Goal: Task Accomplishment & Management: Use online tool/utility

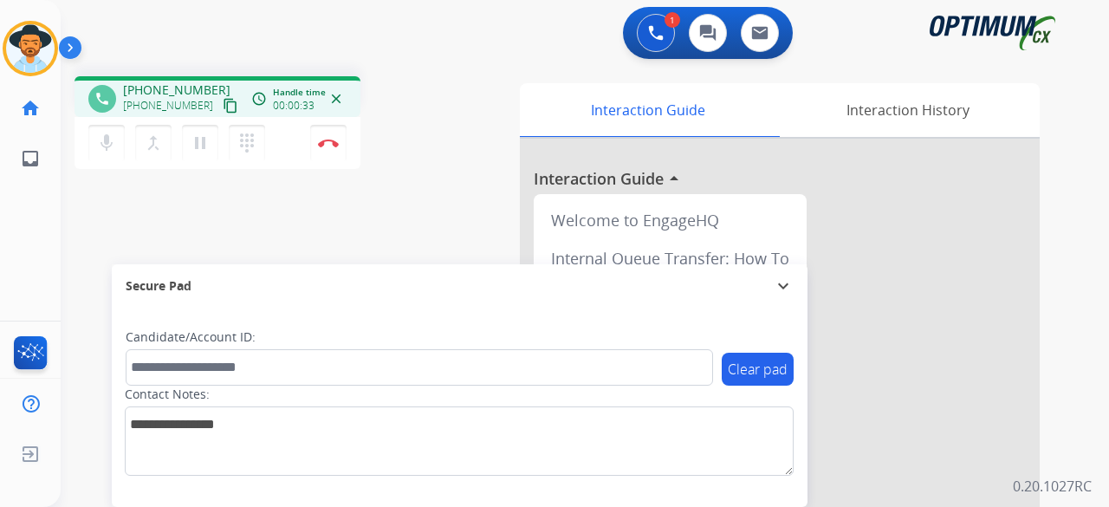
click at [223, 101] on mat-icon "content_copy" at bounding box center [231, 106] width 16 height 16
click at [108, 143] on mat-icon "mic" at bounding box center [106, 143] width 21 height 21
click at [108, 143] on mat-icon "mic_off" at bounding box center [106, 143] width 21 height 21
click at [108, 143] on mat-icon "mic" at bounding box center [106, 143] width 21 height 21
click at [113, 133] on mat-icon "mic_off" at bounding box center [106, 143] width 21 height 21
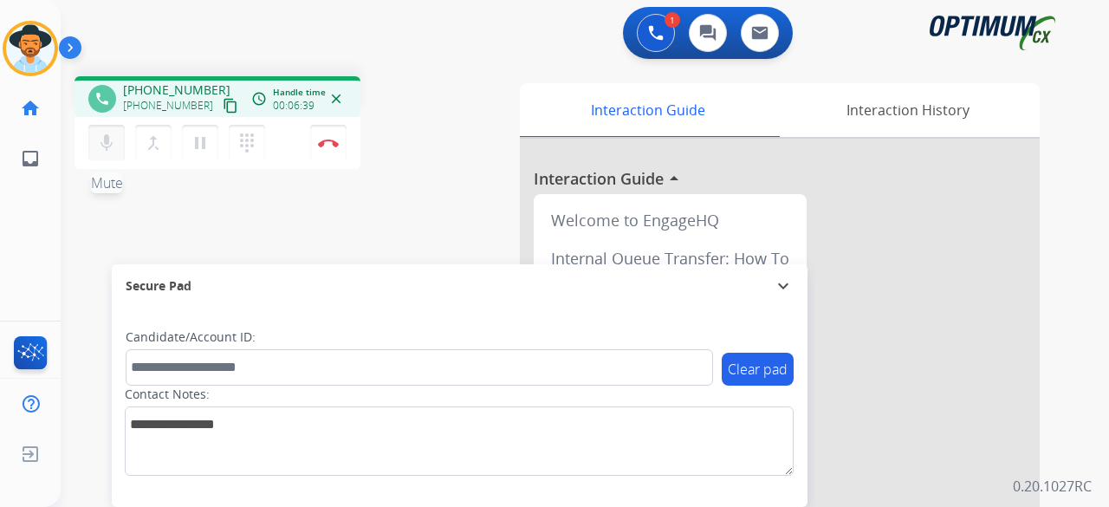
click at [99, 148] on mat-icon "mic" at bounding box center [106, 143] width 21 height 21
click at [109, 152] on mat-icon "mic_off" at bounding box center [106, 143] width 21 height 21
click at [98, 147] on mat-icon "mic" at bounding box center [106, 143] width 21 height 21
click at [100, 138] on mat-icon "mic_off" at bounding box center [106, 143] width 21 height 21
click at [106, 158] on button "mic Mute" at bounding box center [106, 143] width 36 height 36
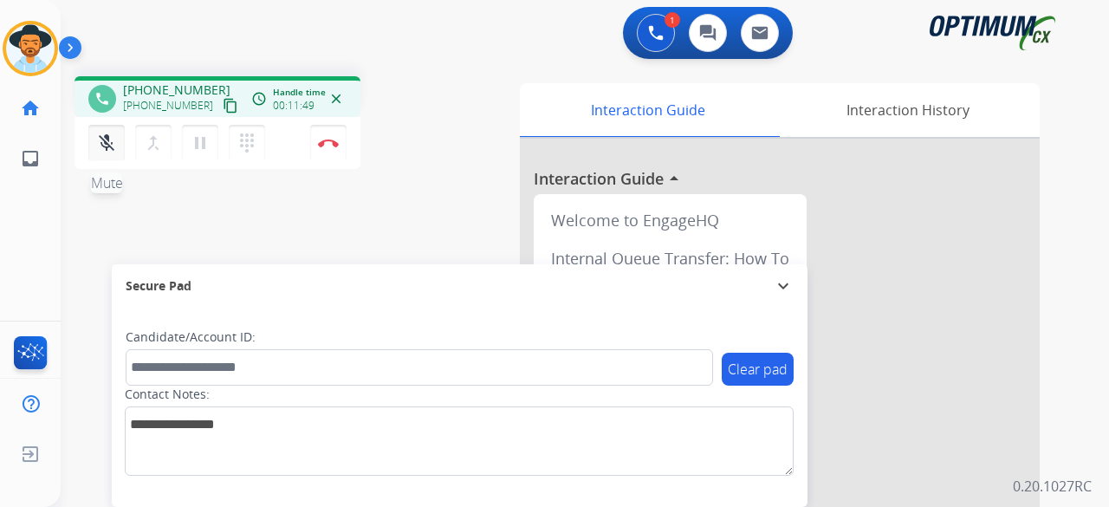
click at [102, 150] on mat-icon "mic_off" at bounding box center [106, 143] width 21 height 21
click at [101, 142] on mat-icon "mic" at bounding box center [106, 143] width 21 height 21
click at [113, 139] on mat-icon "mic_off" at bounding box center [106, 143] width 21 height 21
click at [116, 146] on button "mic Mute" at bounding box center [106, 143] width 36 height 36
click at [105, 138] on mat-icon "mic_off" at bounding box center [106, 143] width 21 height 21
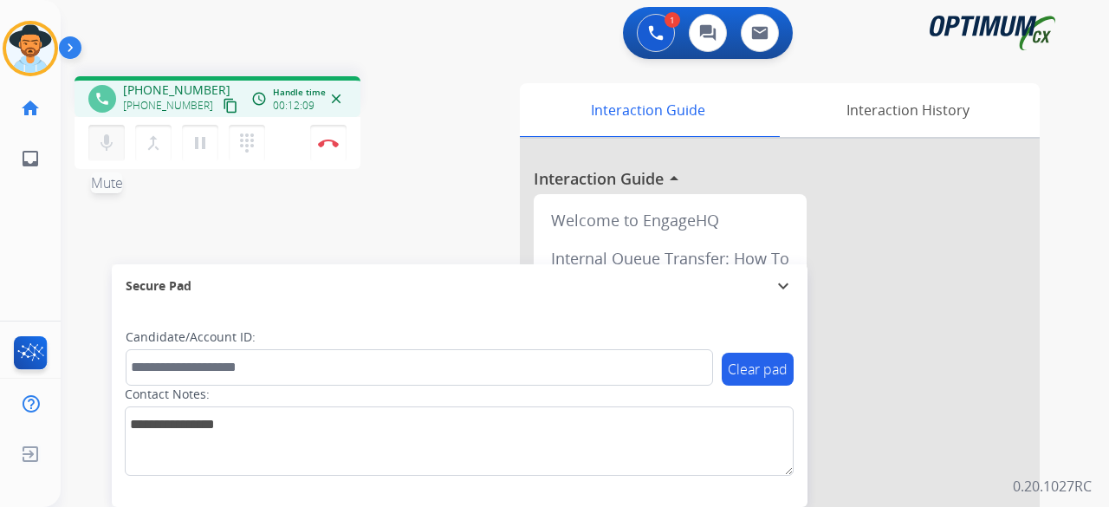
click at [105, 138] on mat-icon "mic" at bounding box center [106, 143] width 21 height 21
click at [105, 138] on mat-icon "mic_off" at bounding box center [106, 143] width 21 height 21
click at [105, 138] on mat-icon "mic" at bounding box center [106, 143] width 21 height 21
click at [104, 138] on mat-icon "mic_off" at bounding box center [106, 143] width 21 height 21
click at [104, 138] on mat-icon "mic" at bounding box center [106, 143] width 21 height 21
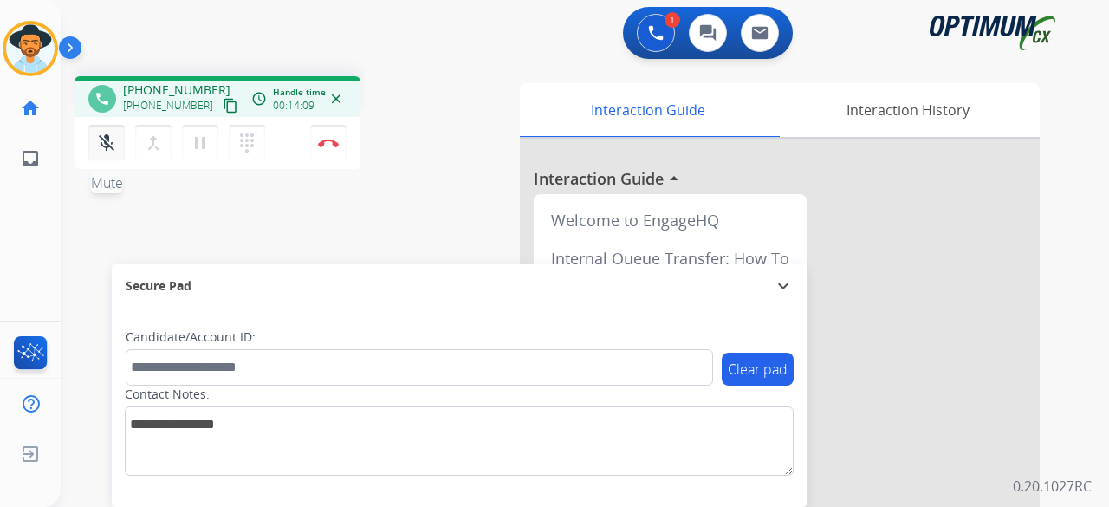
click at [109, 145] on mat-icon "mic_off" at bounding box center [106, 143] width 21 height 21
click at [109, 151] on mat-icon "mic" at bounding box center [106, 143] width 21 height 21
click at [109, 151] on mat-icon "mic_off" at bounding box center [106, 143] width 21 height 21
click at [104, 127] on button "mic Mute" at bounding box center [106, 143] width 36 height 36
click at [104, 127] on button "mic_off Mute" at bounding box center [106, 143] width 36 height 36
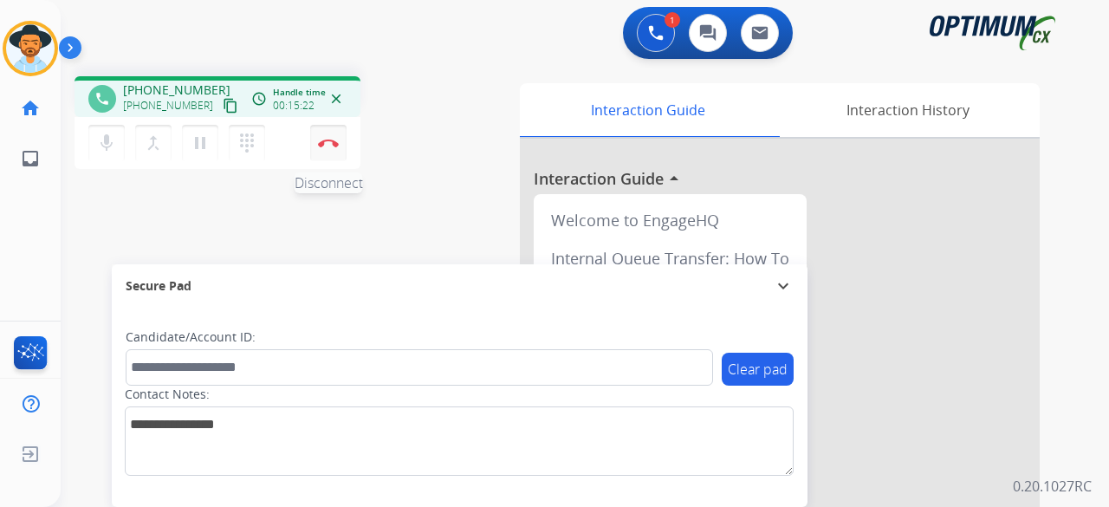
click at [334, 143] on img at bounding box center [328, 143] width 21 height 9
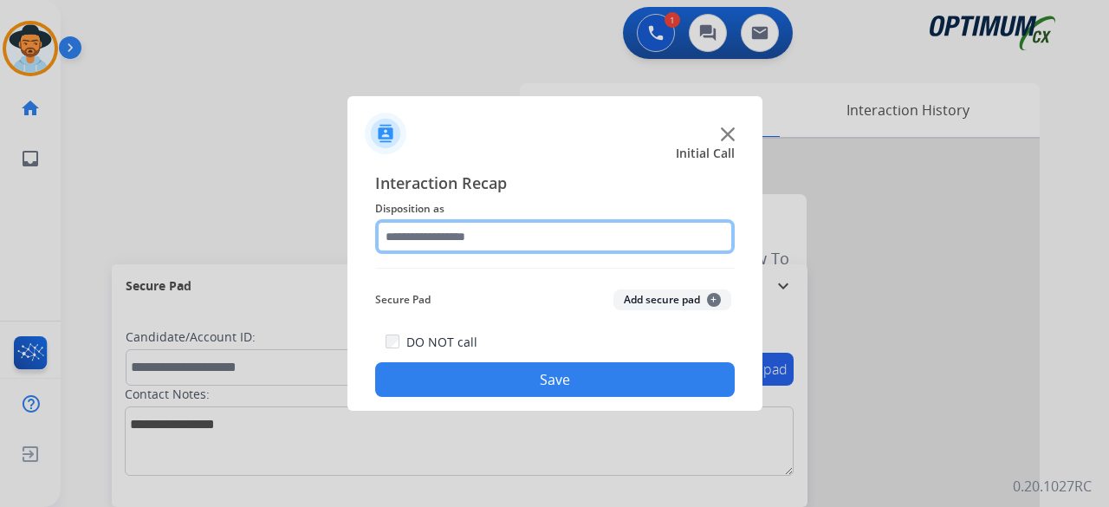
click at [486, 243] on input "text" at bounding box center [554, 236] width 359 height 35
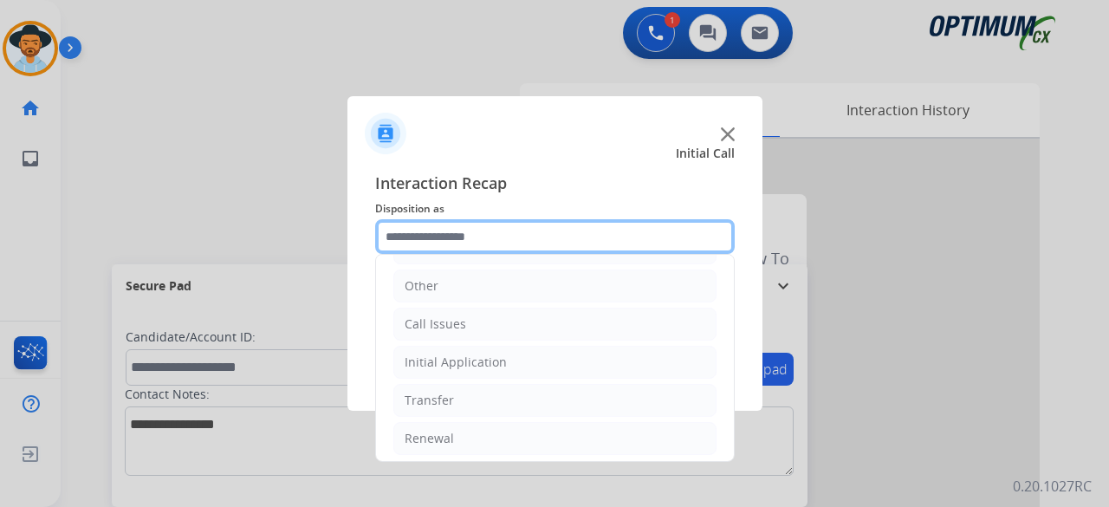
scroll to position [113, 0]
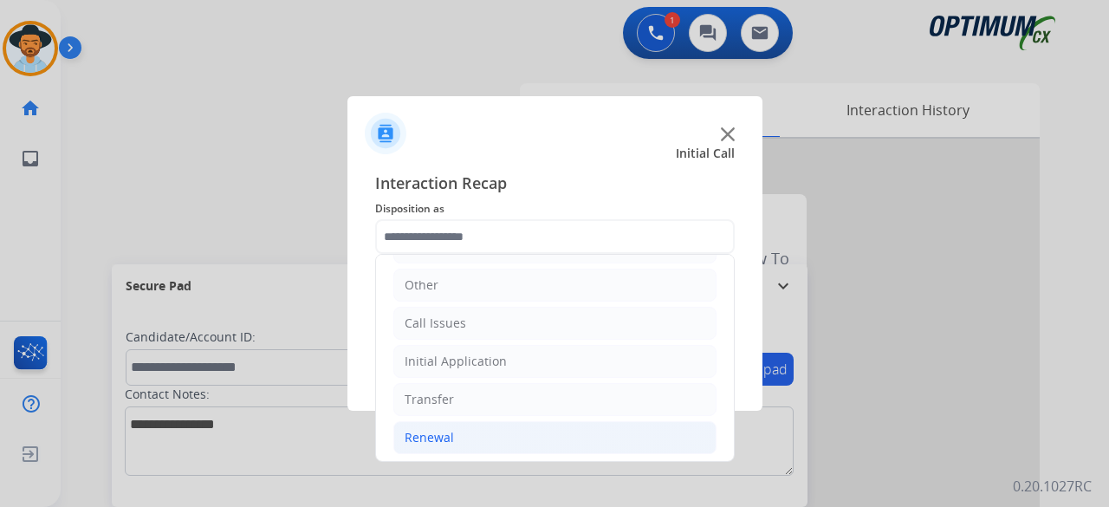
click at [440, 437] on div "Renewal" at bounding box center [429, 437] width 49 height 17
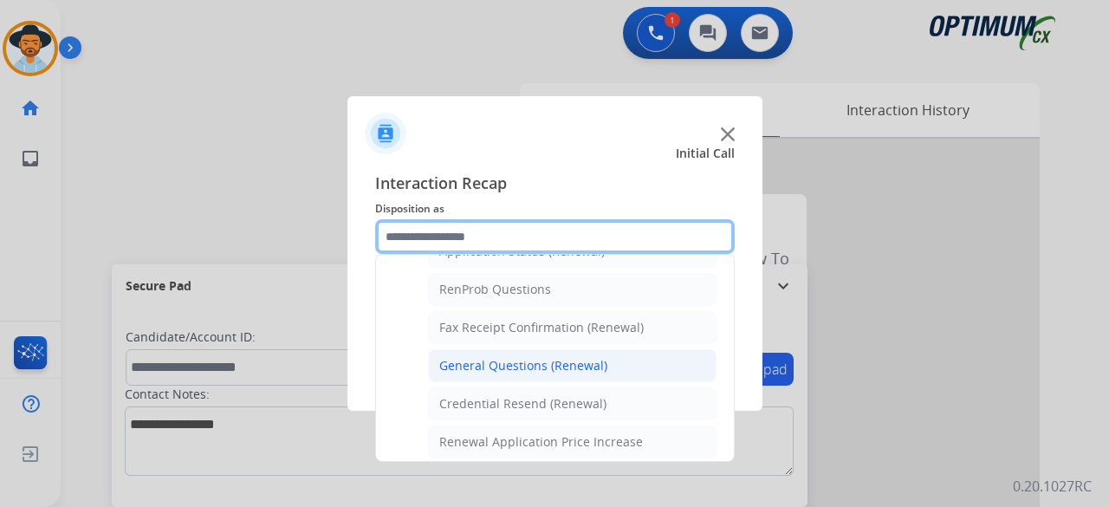
scroll to position [441, 0]
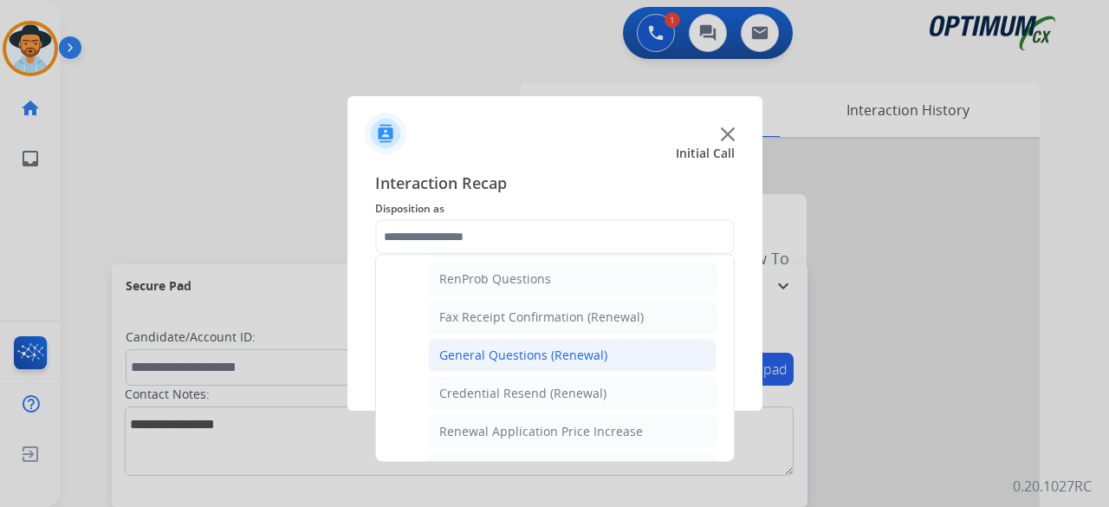
click at [573, 351] on div "General Questions (Renewal)" at bounding box center [523, 354] width 168 height 17
type input "**********"
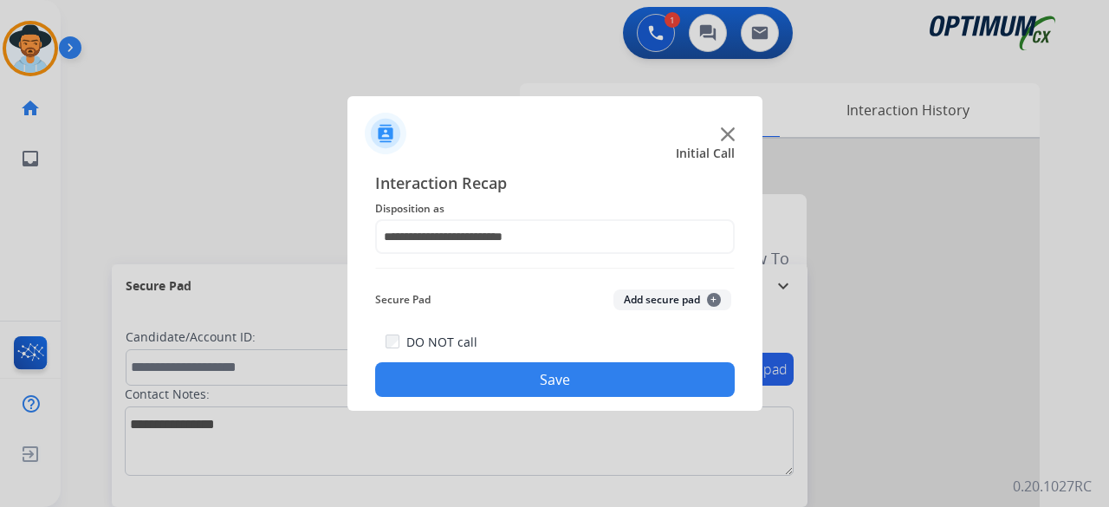
click at [669, 294] on button "Add secure pad +" at bounding box center [672, 299] width 118 height 21
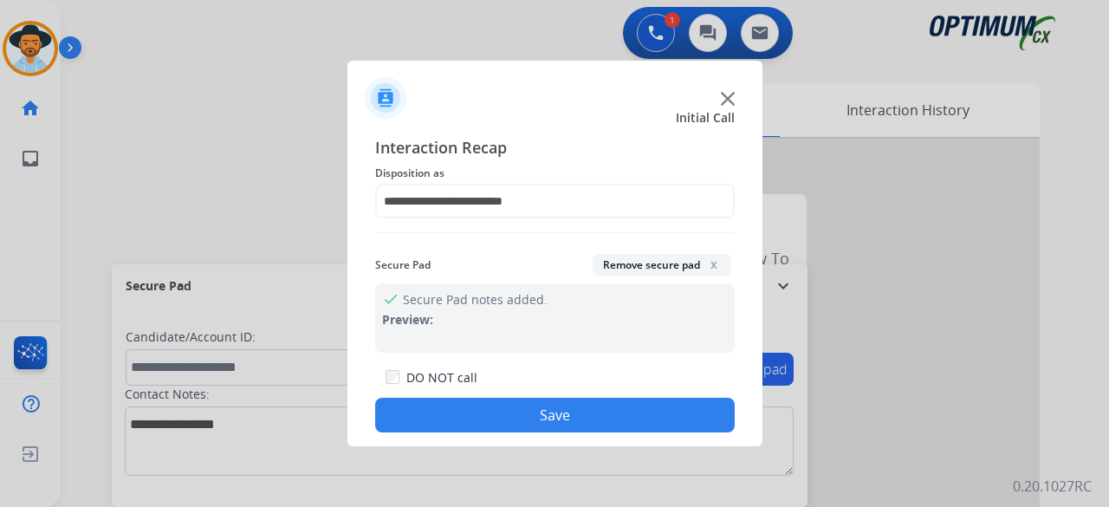
click at [566, 414] on button "Save" at bounding box center [554, 415] width 359 height 35
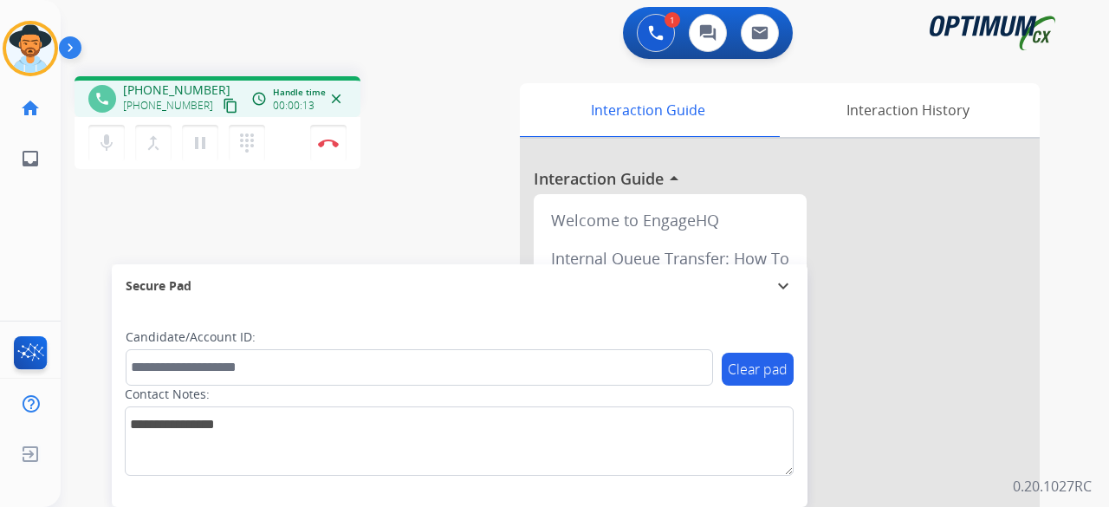
click at [223, 103] on mat-icon "content_copy" at bounding box center [231, 106] width 16 height 16
click at [341, 139] on button "Disconnect" at bounding box center [328, 143] width 36 height 36
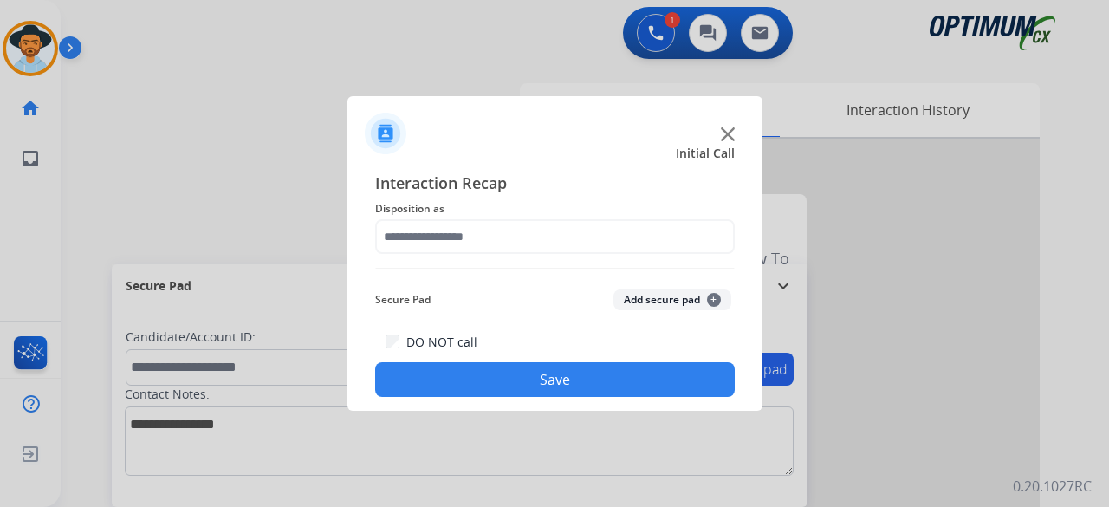
click at [729, 131] on img at bounding box center [728, 134] width 14 height 14
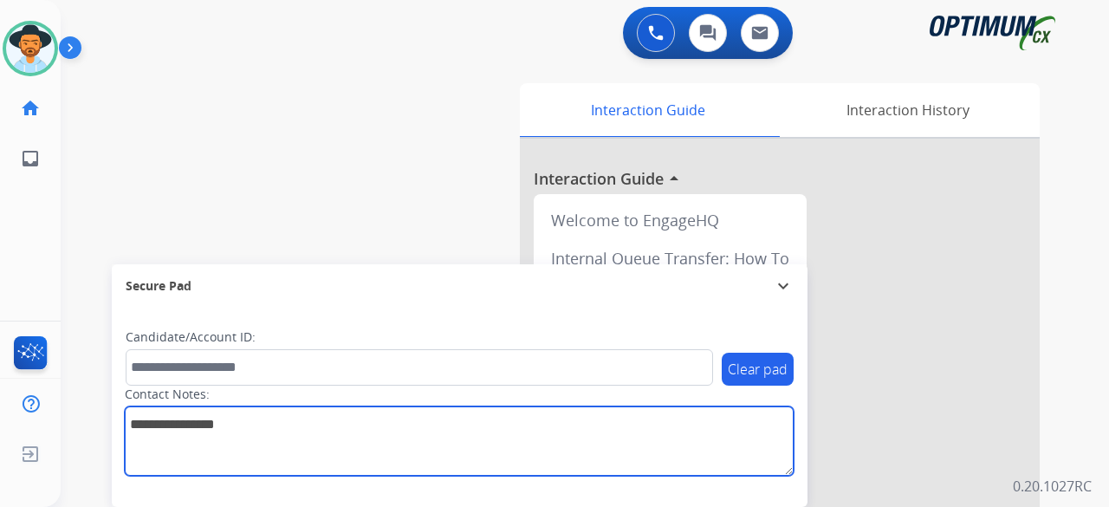
click at [528, 435] on textarea at bounding box center [459, 440] width 669 height 69
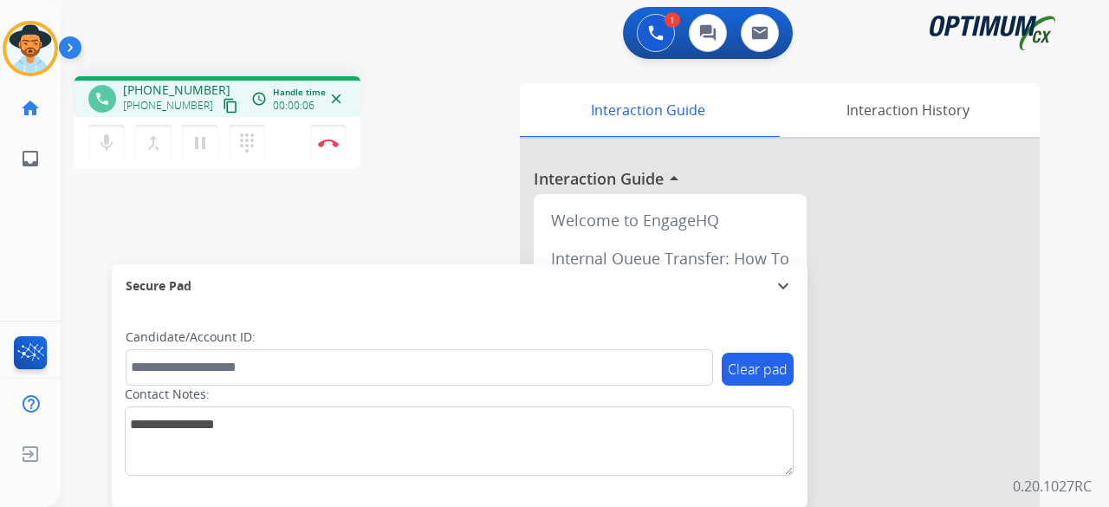
click at [223, 107] on mat-icon "content_copy" at bounding box center [231, 106] width 16 height 16
click at [334, 143] on img at bounding box center [328, 143] width 21 height 9
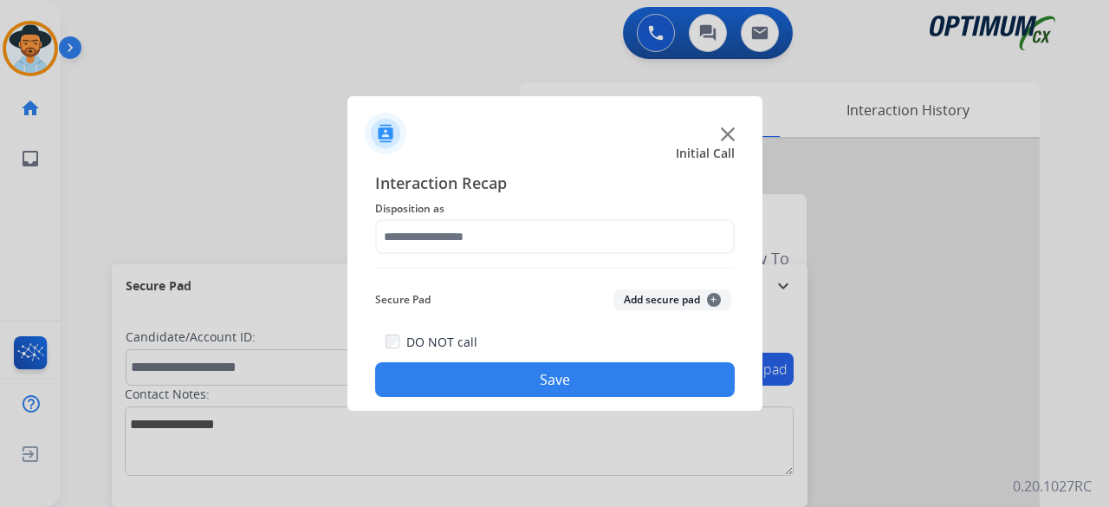
click at [727, 131] on img at bounding box center [728, 134] width 14 height 14
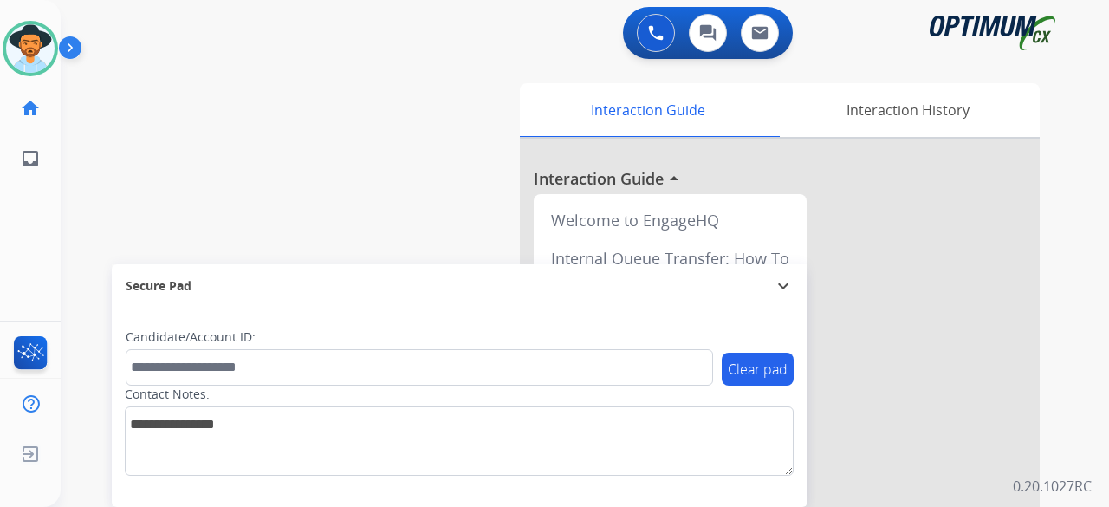
click at [85, 141] on div "swap_horiz Break voice bridge close_fullscreen Connect 3-Way Call merge_type Se…" at bounding box center [564, 423] width 1007 height 722
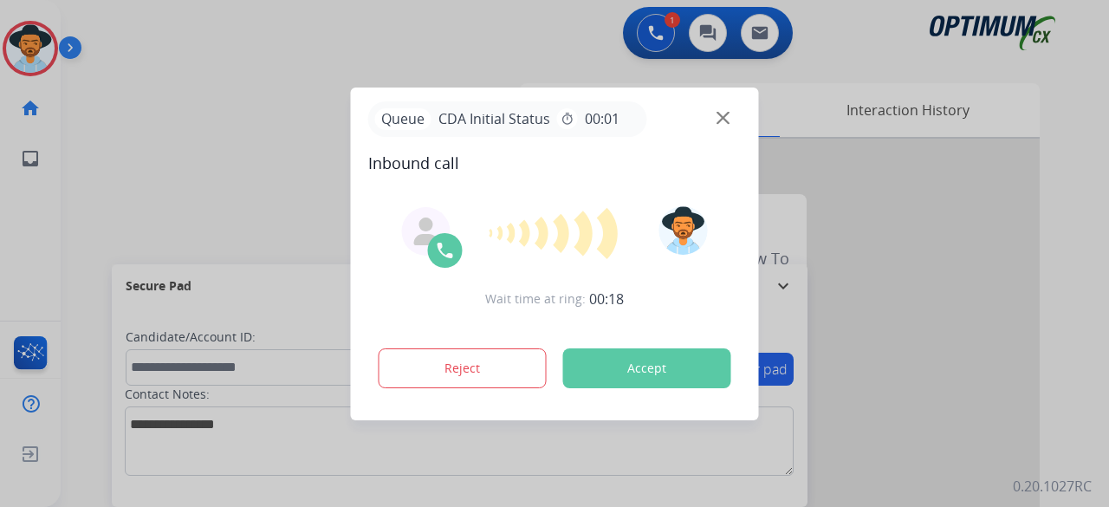
click at [619, 363] on button "Accept" at bounding box center [647, 368] width 168 height 40
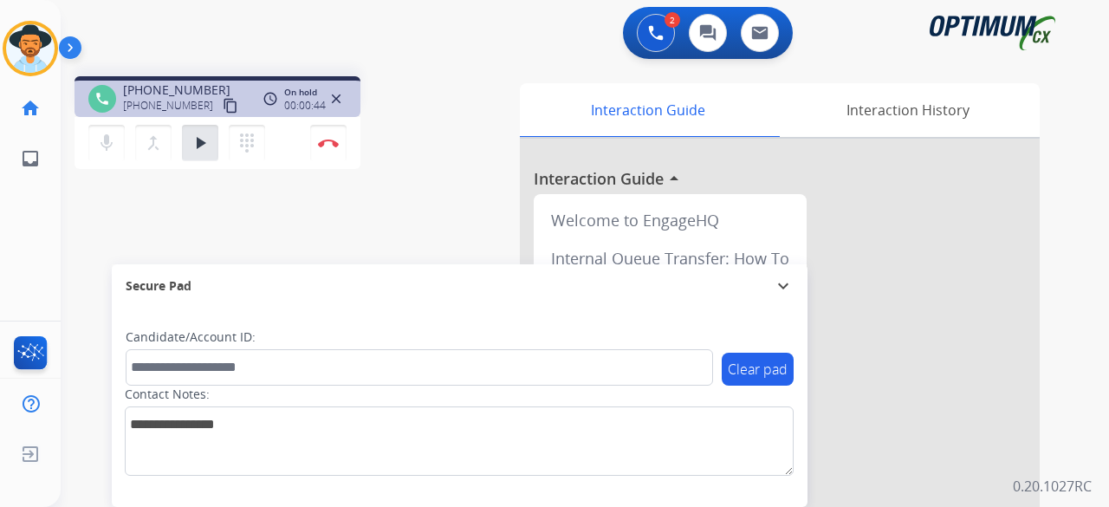
click at [210, 215] on div "phone +12674380366 +12674380366 content_copy access_time Call metrics Queue 00:…" at bounding box center [564, 423] width 1007 height 722
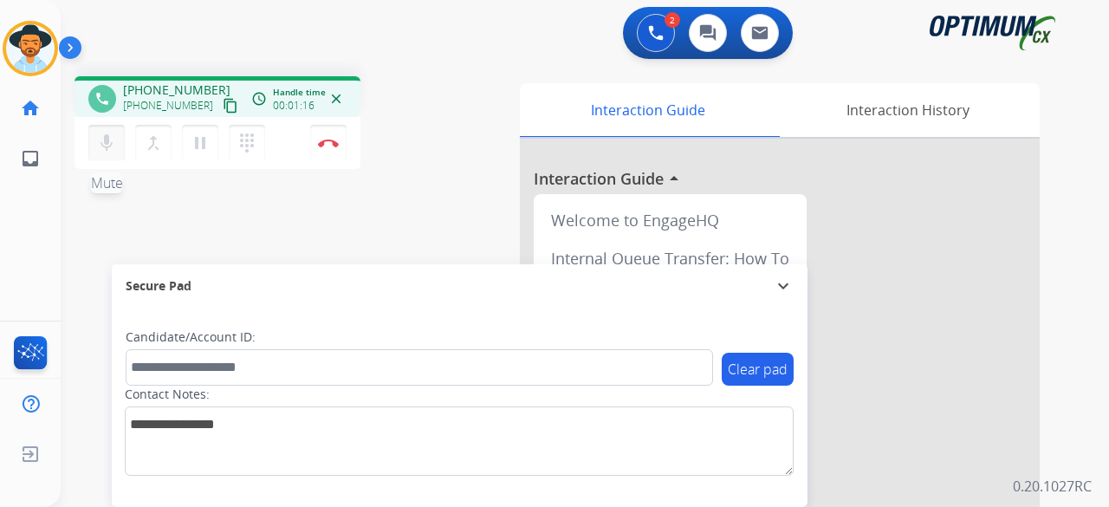
click at [108, 139] on mat-icon "mic" at bounding box center [106, 143] width 21 height 21
click at [108, 139] on mat-icon "mic_off" at bounding box center [106, 143] width 21 height 21
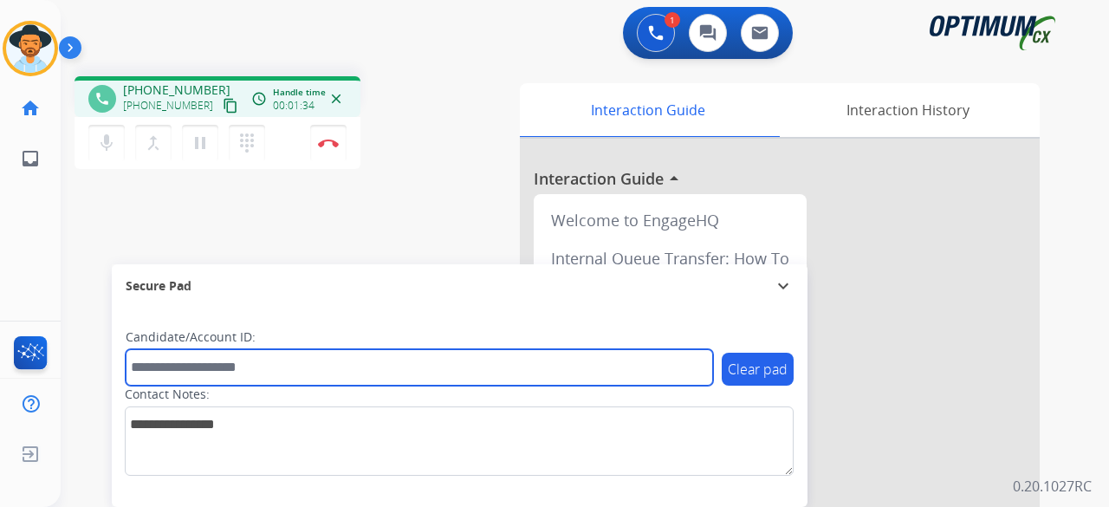
click at [199, 367] on input "text" at bounding box center [419, 367] width 587 height 36
paste input "*******"
type input "*******"
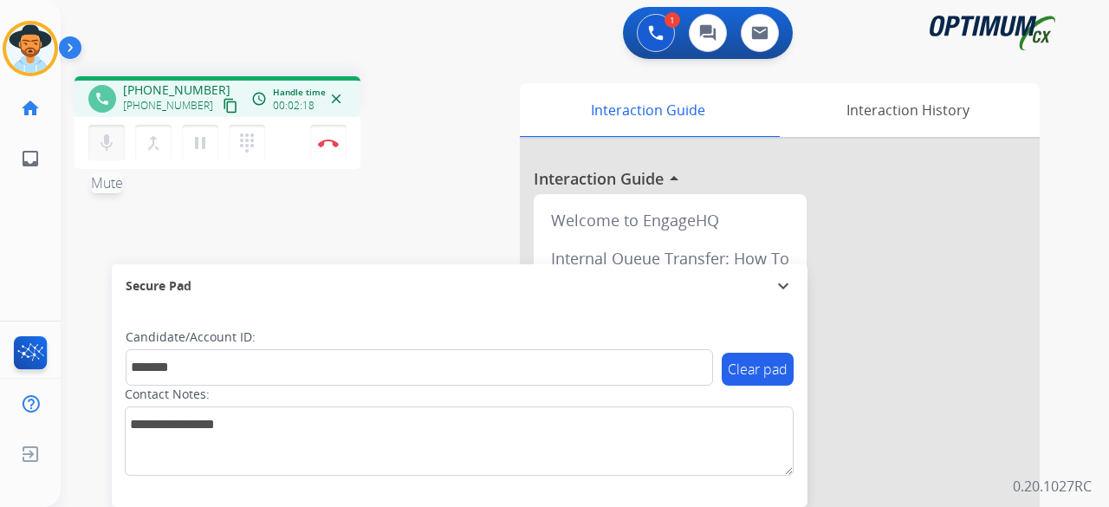
click at [103, 149] on mat-icon "mic" at bounding box center [106, 143] width 21 height 21
click at [105, 139] on mat-icon "mic_off" at bounding box center [106, 143] width 21 height 21
click at [100, 146] on mat-icon "mic" at bounding box center [106, 143] width 21 height 21
click at [194, 145] on mat-icon "pause" at bounding box center [200, 143] width 21 height 21
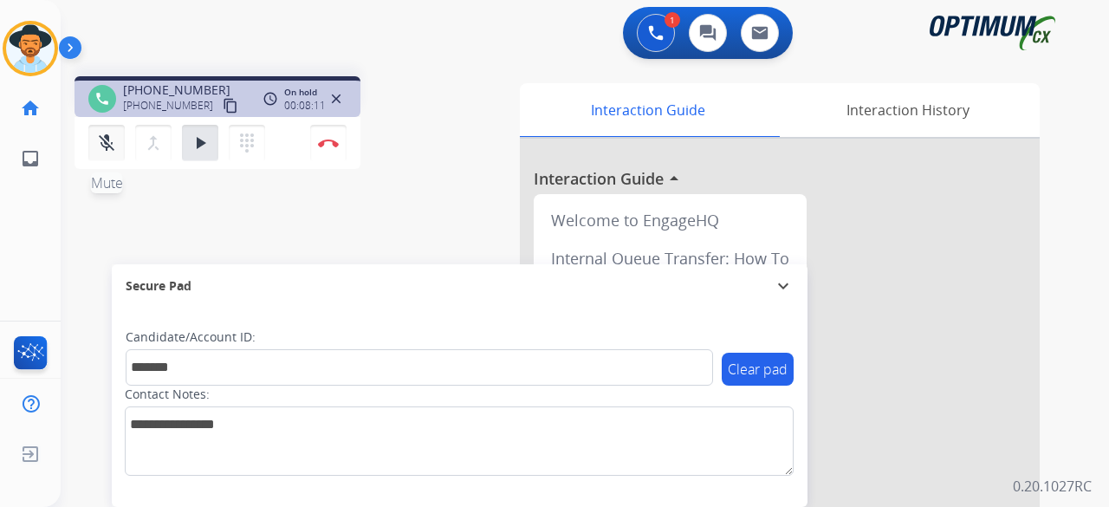
click at [114, 136] on mat-icon "mic_off" at bounding box center [106, 143] width 21 height 21
click at [213, 146] on button "play_arrow Hold" at bounding box center [200, 143] width 36 height 36
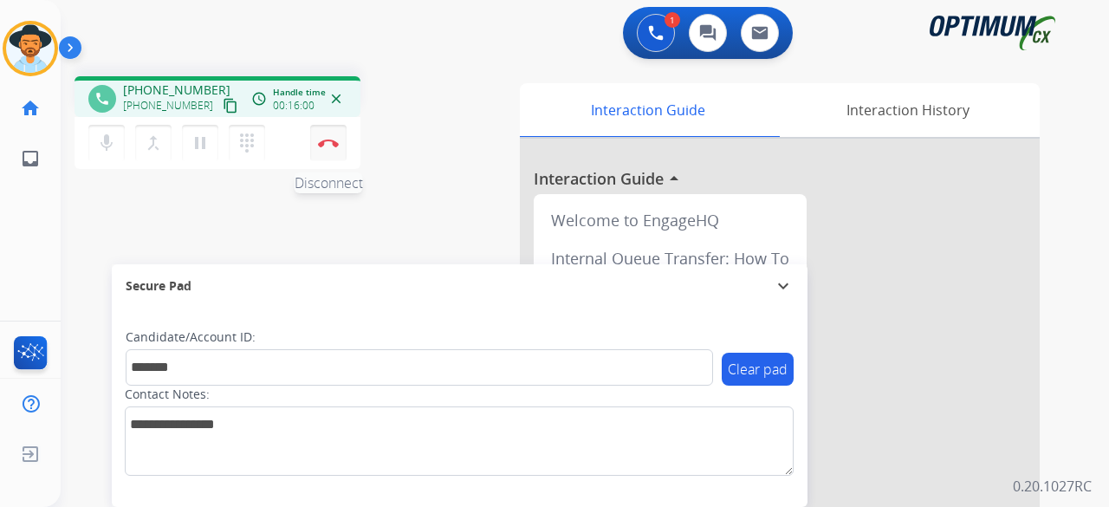
click at [336, 146] on button "Disconnect" at bounding box center [328, 143] width 36 height 36
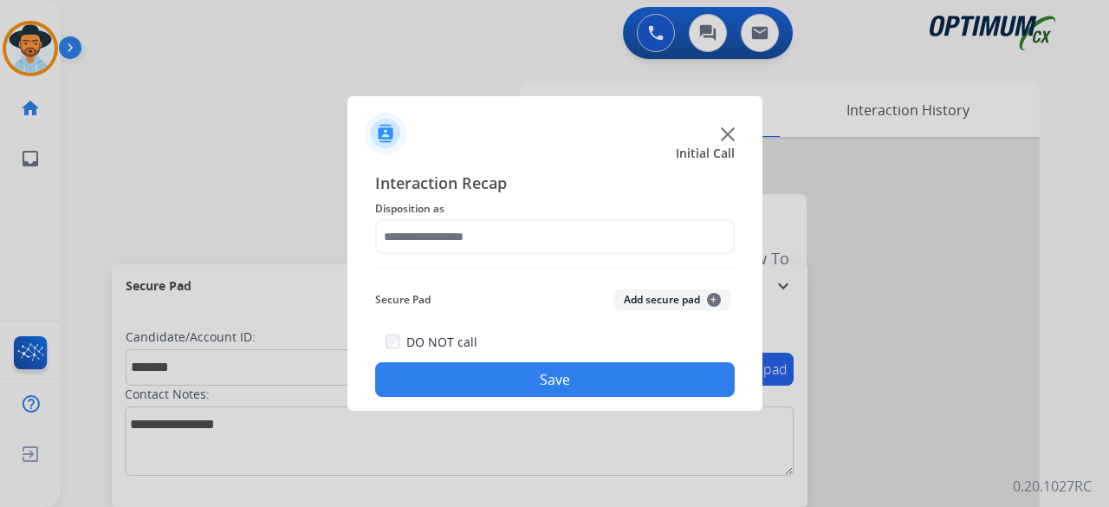
click at [726, 134] on img at bounding box center [728, 134] width 14 height 14
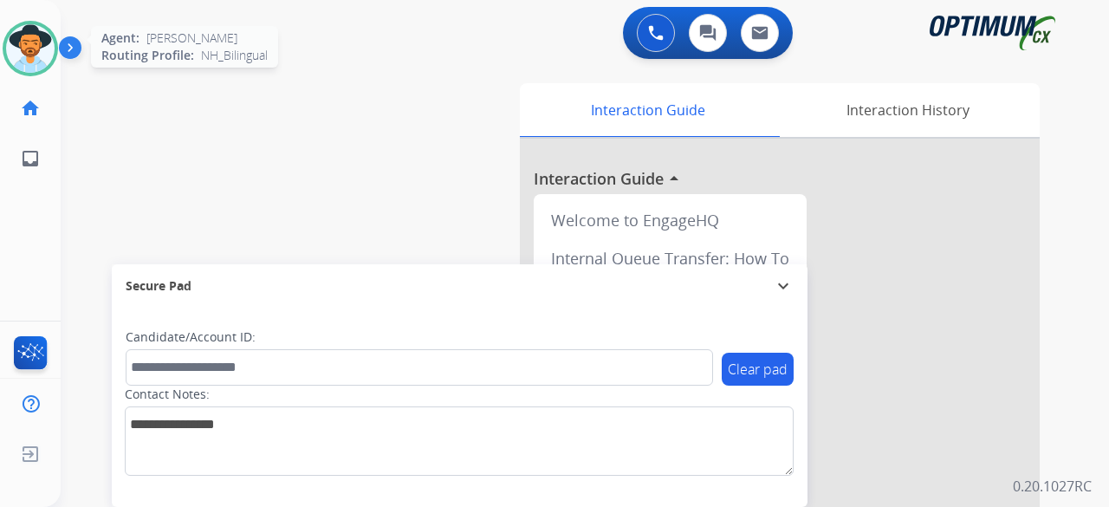
click at [4, 45] on div at bounding box center [30, 48] width 55 height 55
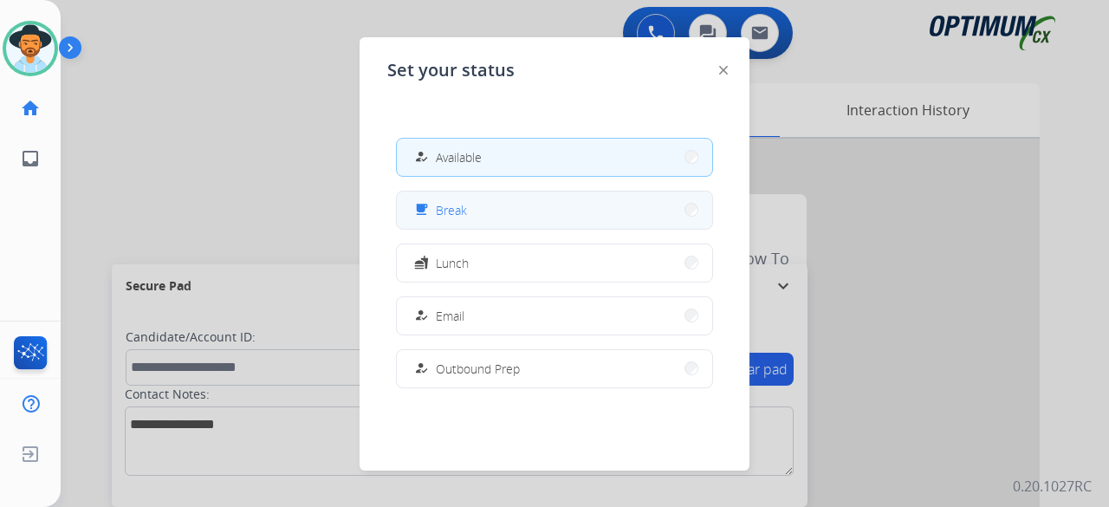
click at [437, 204] on div "free_breakfast Break" at bounding box center [439, 209] width 56 height 21
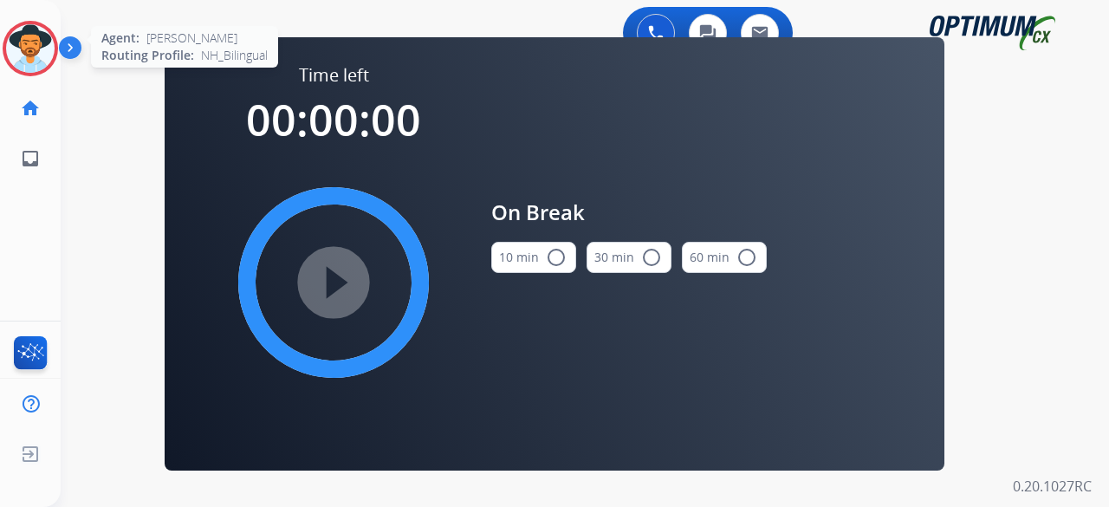
click at [34, 48] on img at bounding box center [30, 48] width 49 height 49
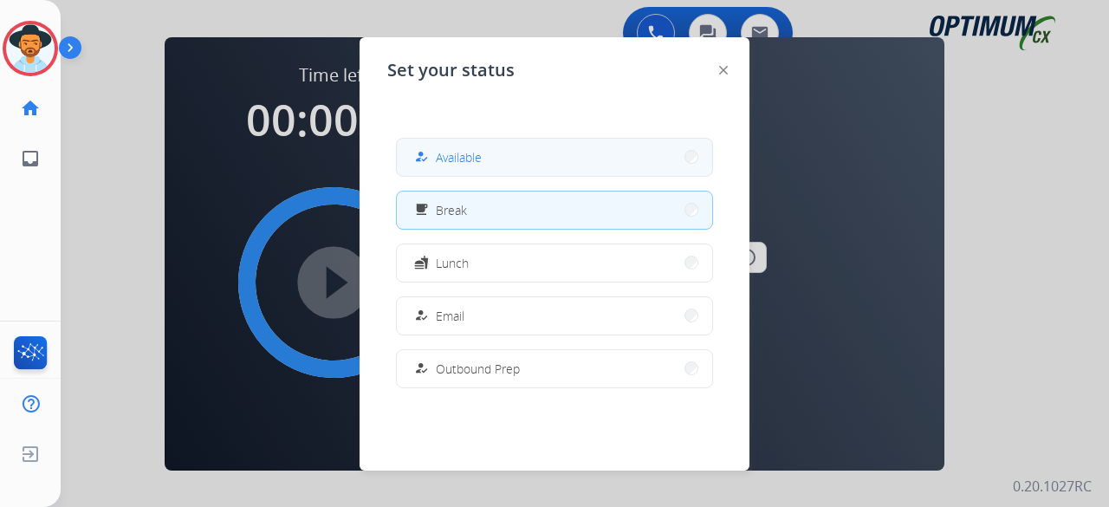
click at [477, 164] on span "Available" at bounding box center [459, 157] width 46 height 18
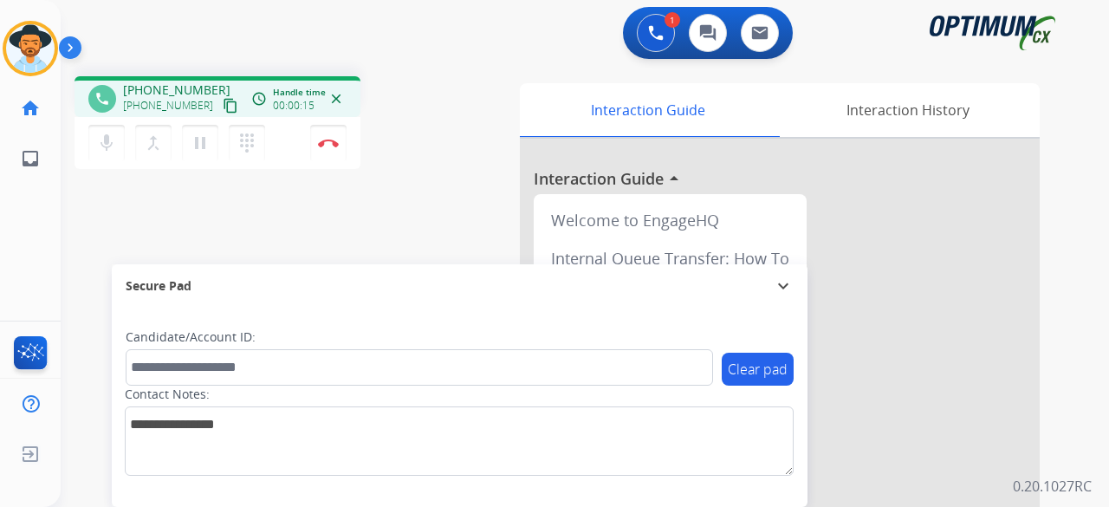
click at [223, 107] on mat-icon "content_copy" at bounding box center [231, 106] width 16 height 16
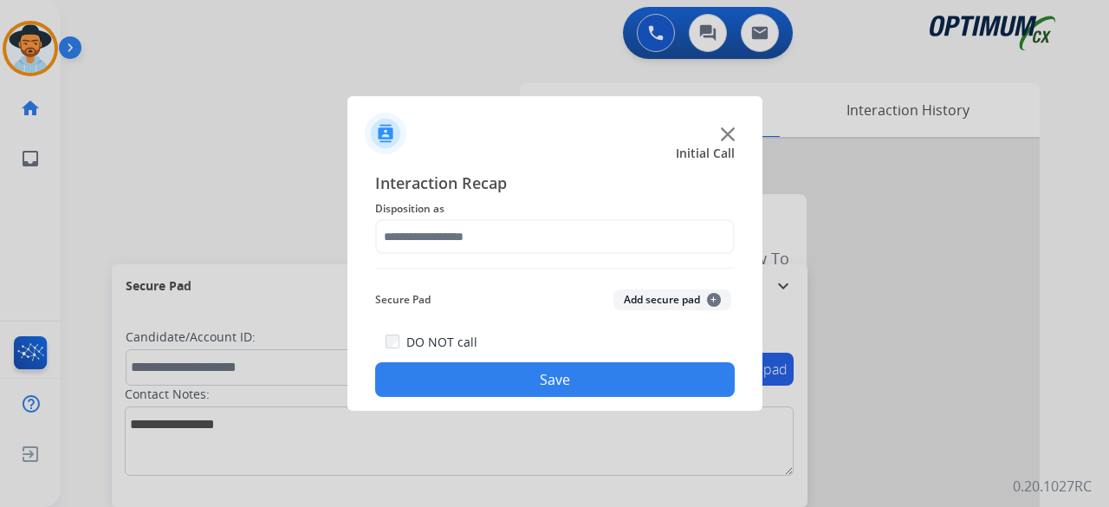
click at [726, 138] on img at bounding box center [728, 134] width 14 height 14
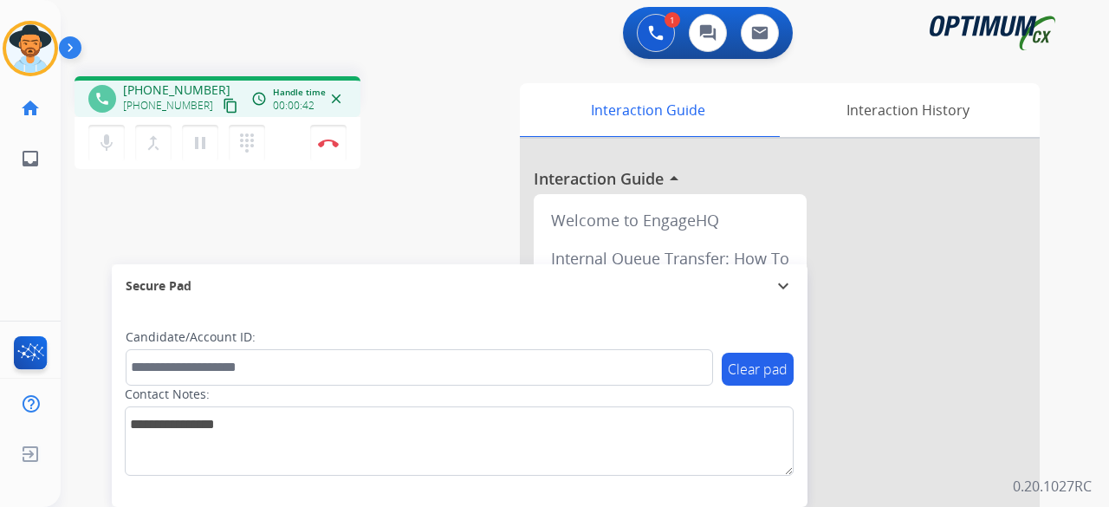
click at [223, 103] on mat-icon "content_copy" at bounding box center [231, 106] width 16 height 16
click at [331, 139] on img at bounding box center [328, 143] width 21 height 9
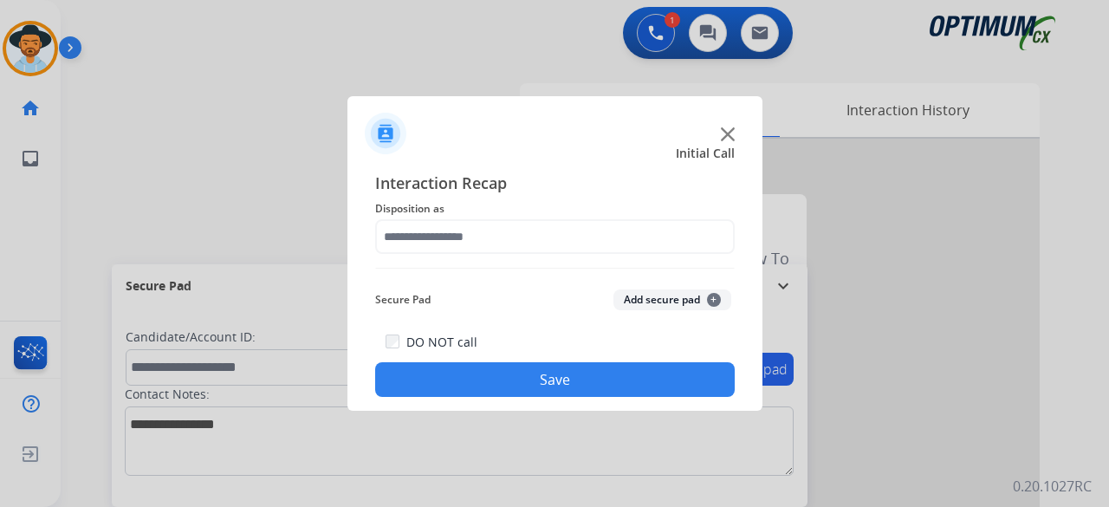
click at [726, 135] on img at bounding box center [728, 134] width 14 height 14
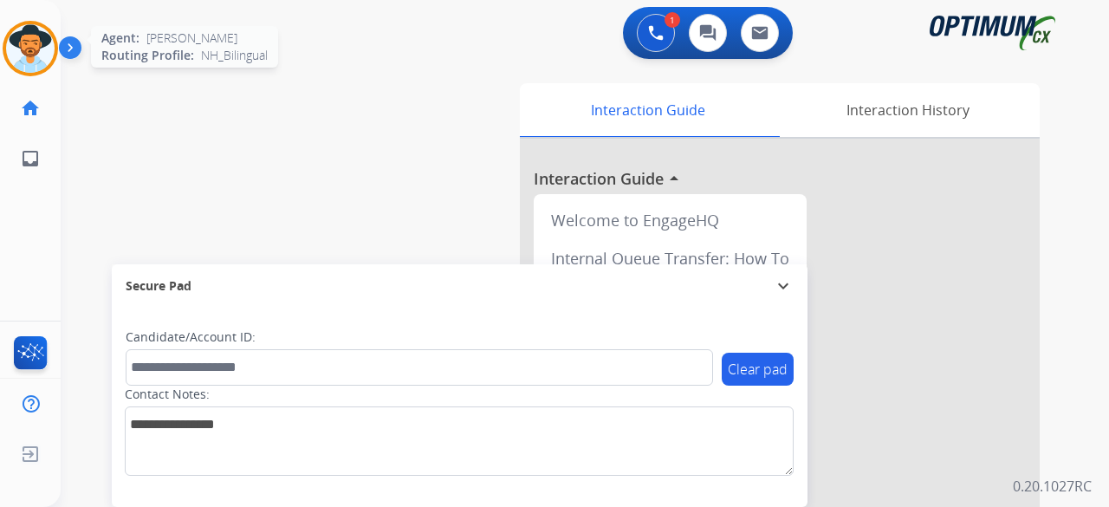
click at [37, 56] on img at bounding box center [30, 48] width 49 height 49
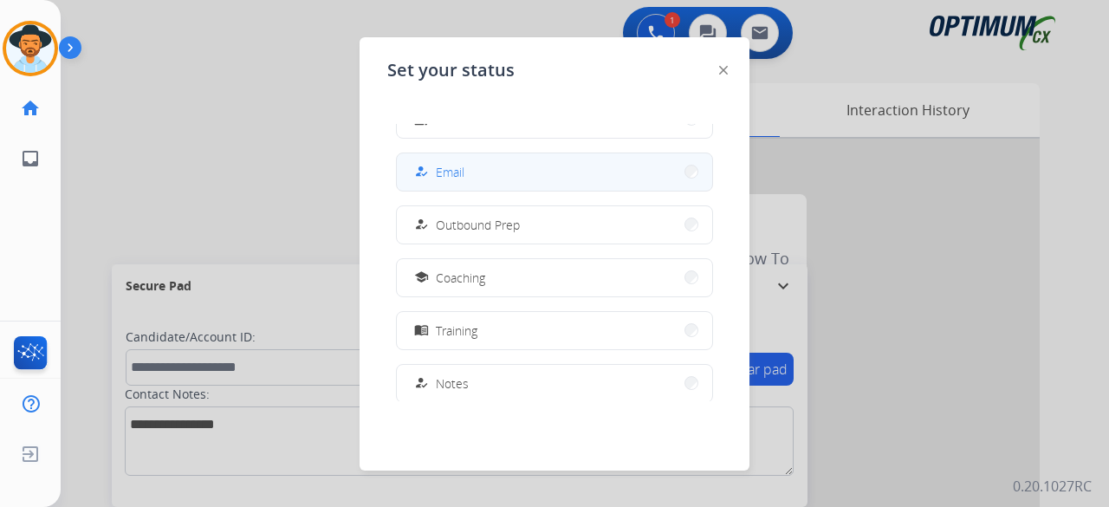
scroll to position [432, 0]
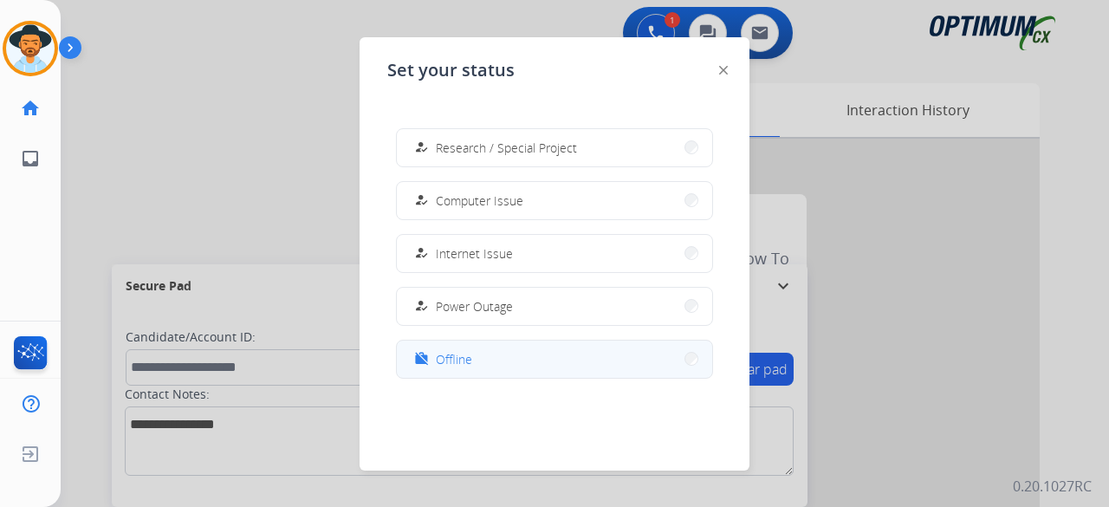
click at [495, 365] on button "work_off Offline" at bounding box center [554, 358] width 315 height 37
